Goal: Information Seeking & Learning: Learn about a topic

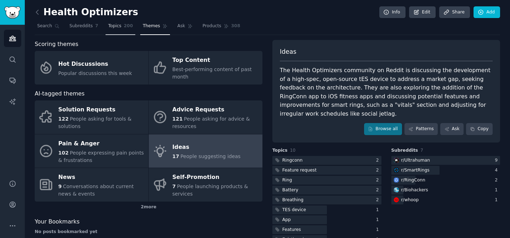
click at [121, 25] on link "Topics 200" at bounding box center [120, 28] width 30 height 15
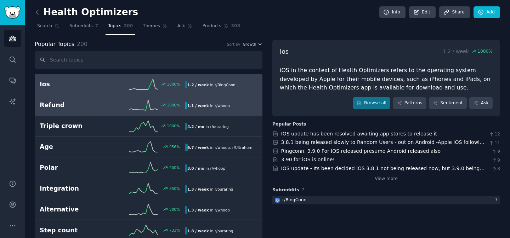
click at [102, 107] on h2 "Refund" at bounding box center [76, 105] width 73 height 9
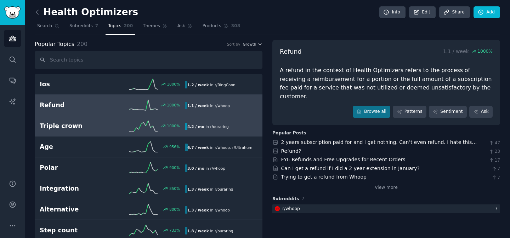
click at [99, 126] on h2 "Triple crown" at bounding box center [76, 126] width 73 height 9
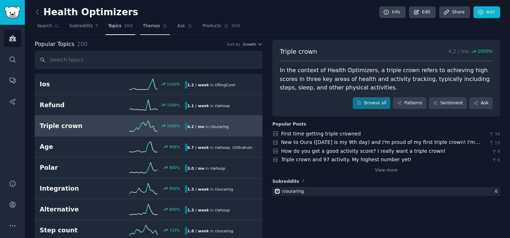
click at [151, 27] on span "Themes" at bounding box center [151, 26] width 17 height 6
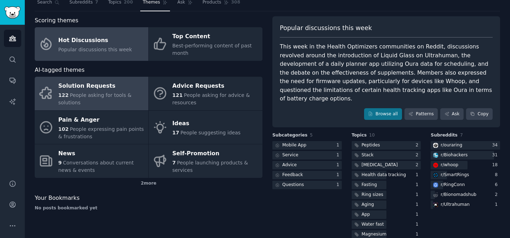
scroll to position [27, 0]
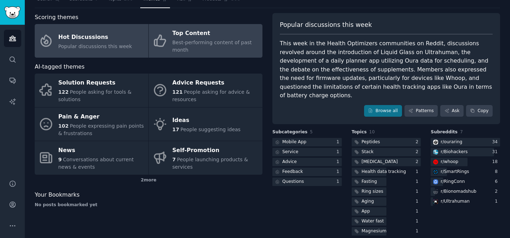
click at [179, 52] on span "Best-performing content of past month" at bounding box center [211, 46] width 79 height 13
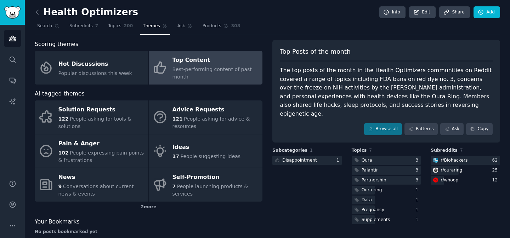
scroll to position [2, 0]
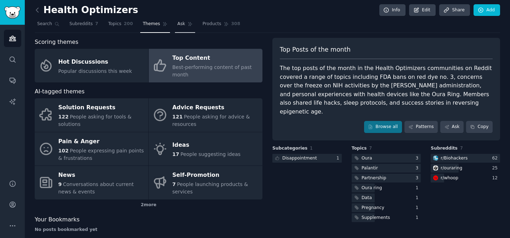
click at [183, 24] on link "Ask" at bounding box center [185, 25] width 20 height 15
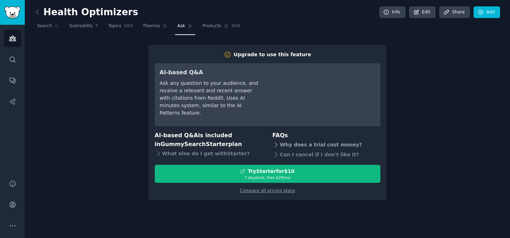
click at [315, 142] on div "Why does a trial cost money?" at bounding box center [326, 145] width 108 height 10
